Goal: Task Accomplishment & Management: Use online tool/utility

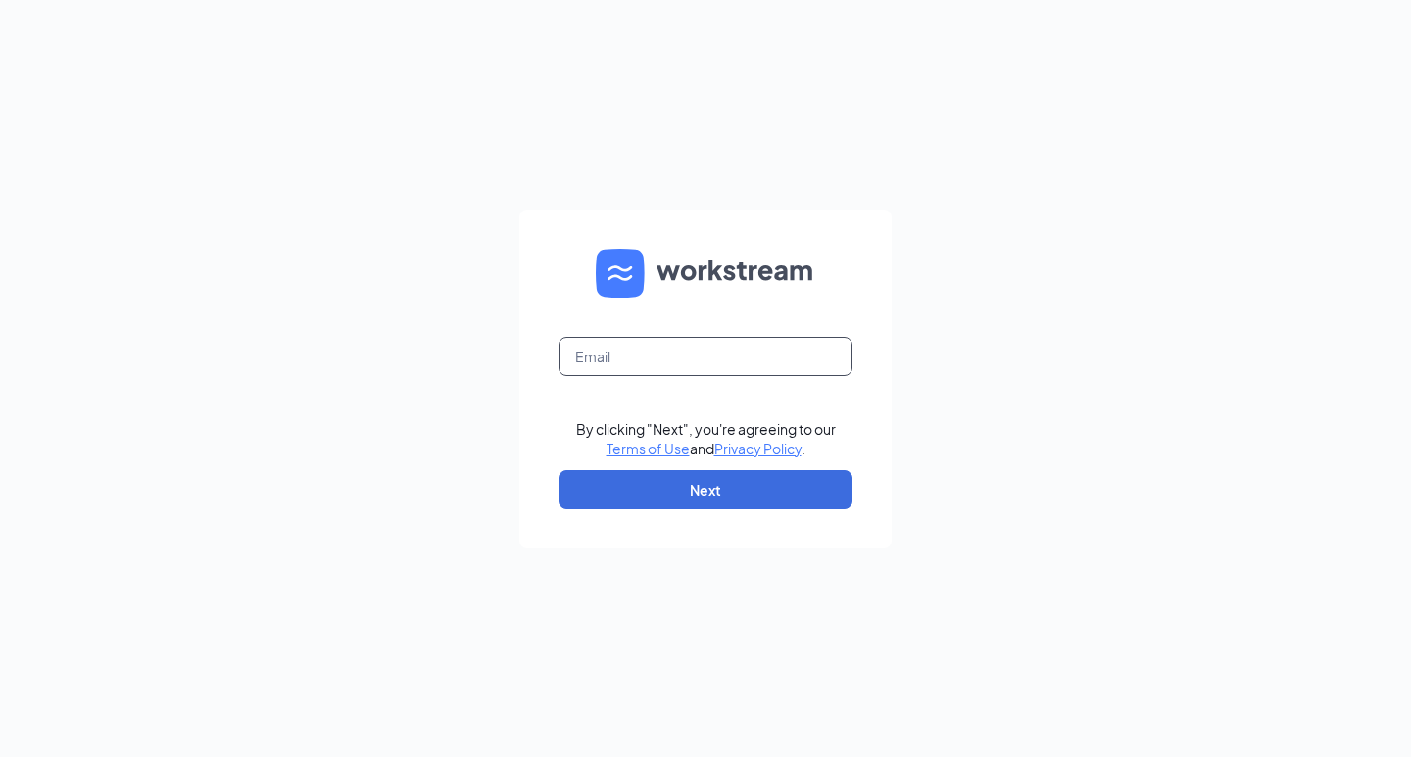
click at [758, 337] on input "text" at bounding box center [705, 356] width 294 height 39
type input "[EMAIL_ADDRESS][DOMAIN_NAME]"
drag, startPoint x: 692, startPoint y: 337, endPoint x: 691, endPoint y: 366, distance: 29.4
click at [692, 337] on input "text" at bounding box center [705, 356] width 294 height 39
type input "[EMAIL_ADDRESS][DOMAIN_NAME]"
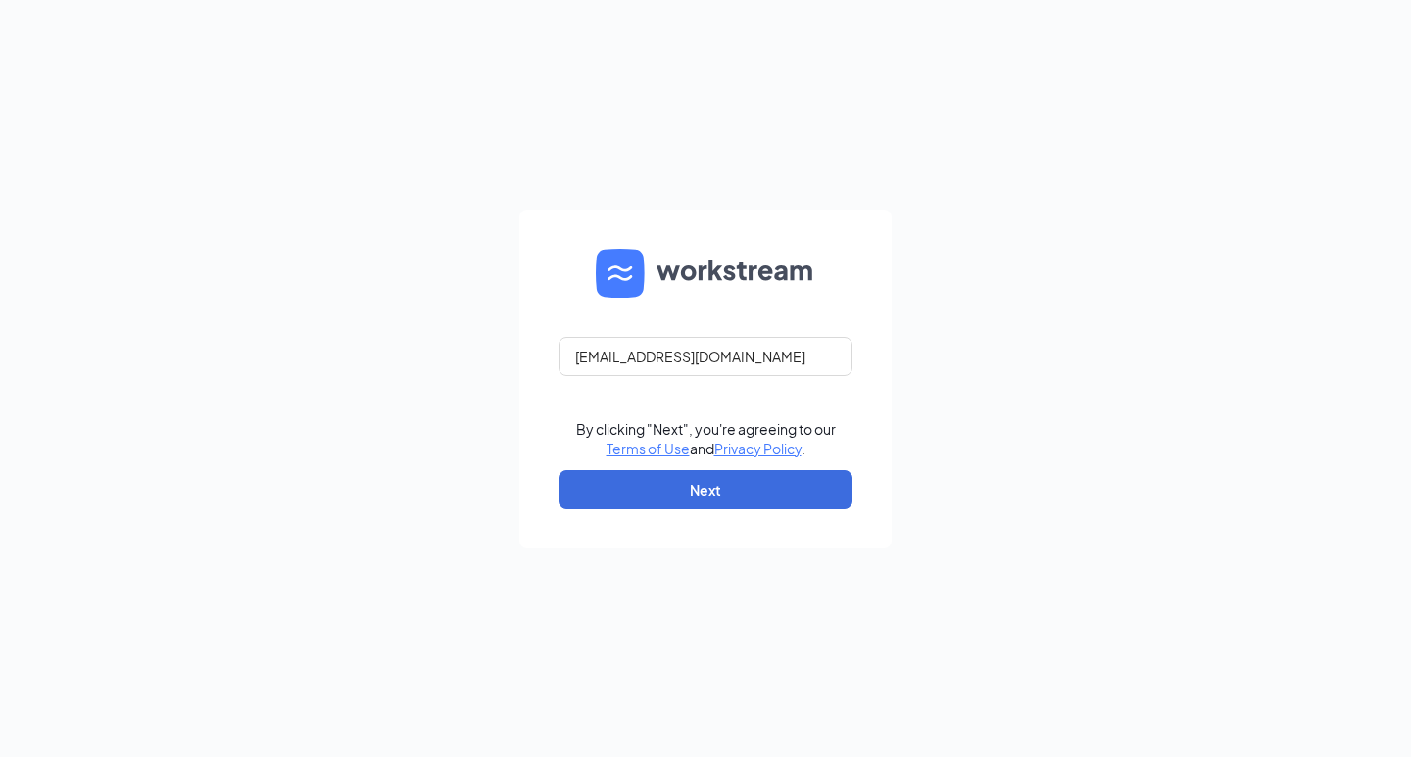
click at [717, 510] on form "[EMAIL_ADDRESS][DOMAIN_NAME] By clicking "Next", you're agreeing to our Terms o…" at bounding box center [705, 379] width 372 height 339
click at [730, 488] on button "Next" at bounding box center [705, 489] width 294 height 39
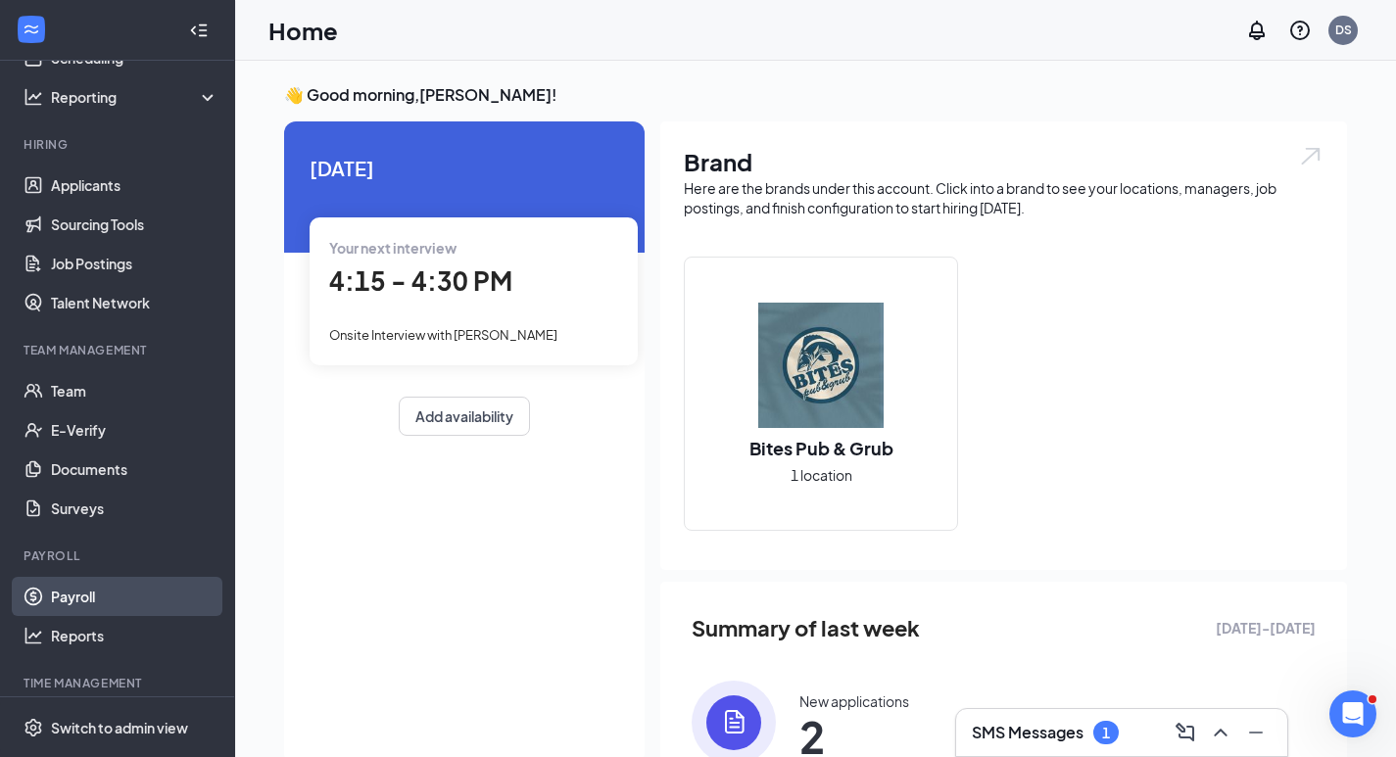
scroll to position [175, 0]
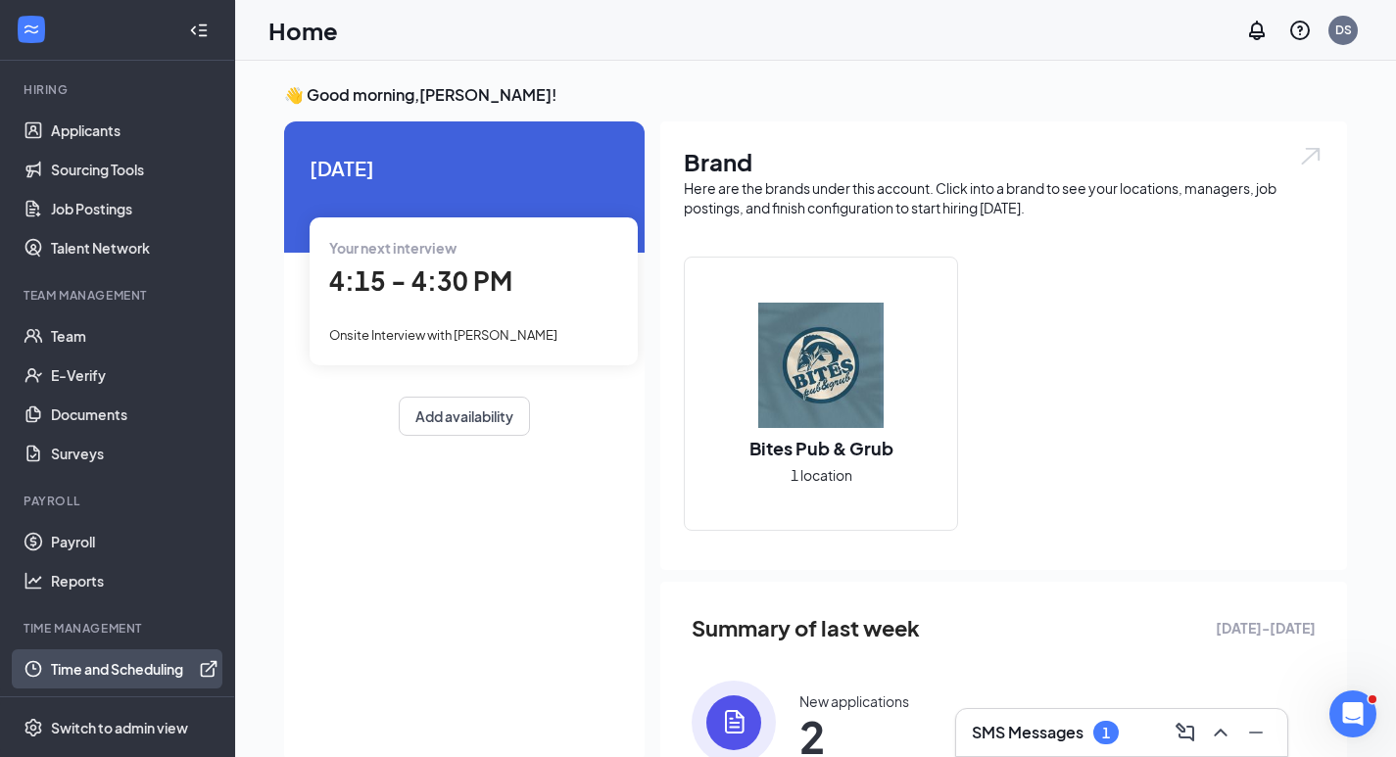
click at [136, 663] on link "Time and Scheduling" at bounding box center [135, 669] width 168 height 39
